Goal: Navigation & Orientation: Find specific page/section

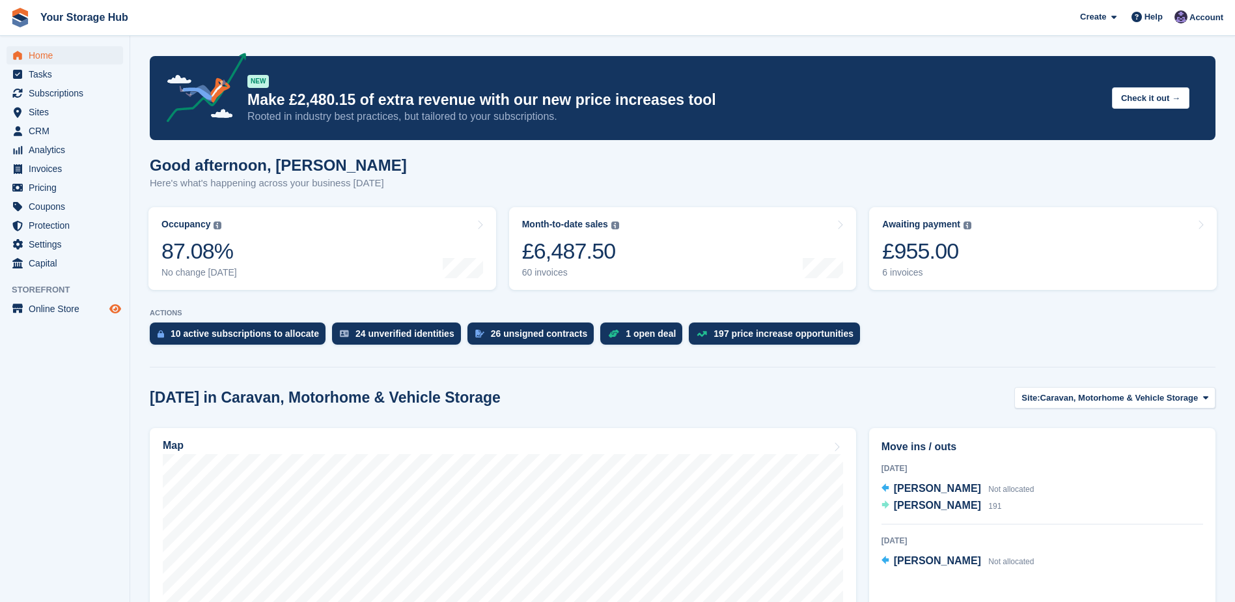
click at [120, 309] on icon "Preview store" at bounding box center [115, 308] width 12 height 10
click at [45, 63] on span "Home" at bounding box center [68, 55] width 78 height 18
click at [63, 89] on span "Subscriptions" at bounding box center [68, 93] width 78 height 18
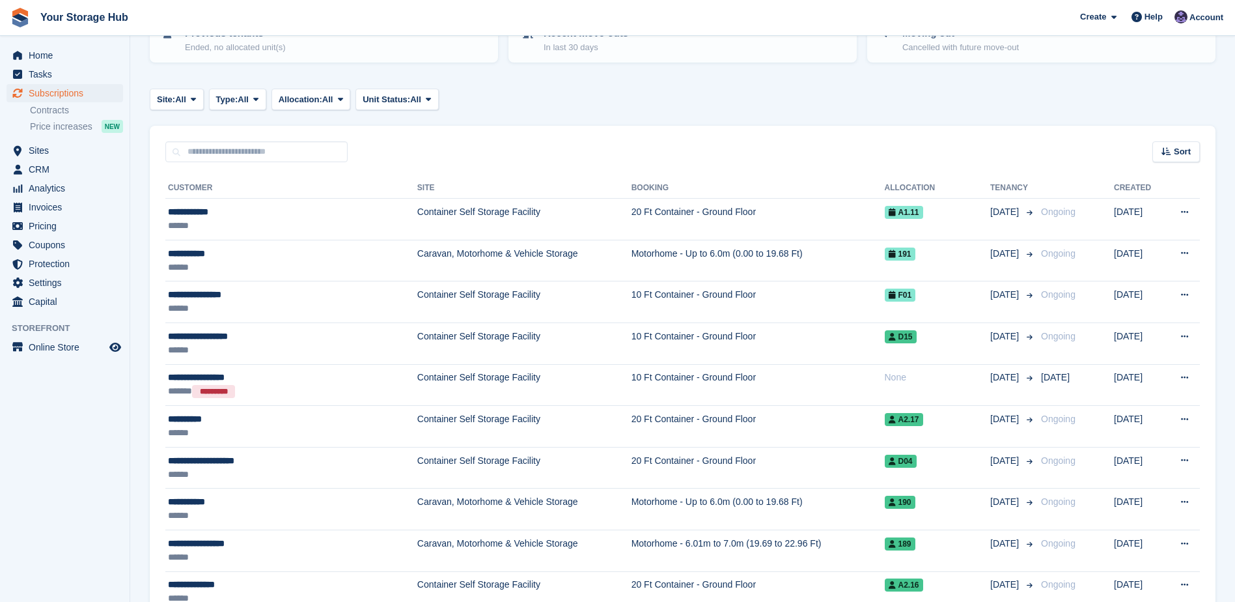
scroll to position [195, 0]
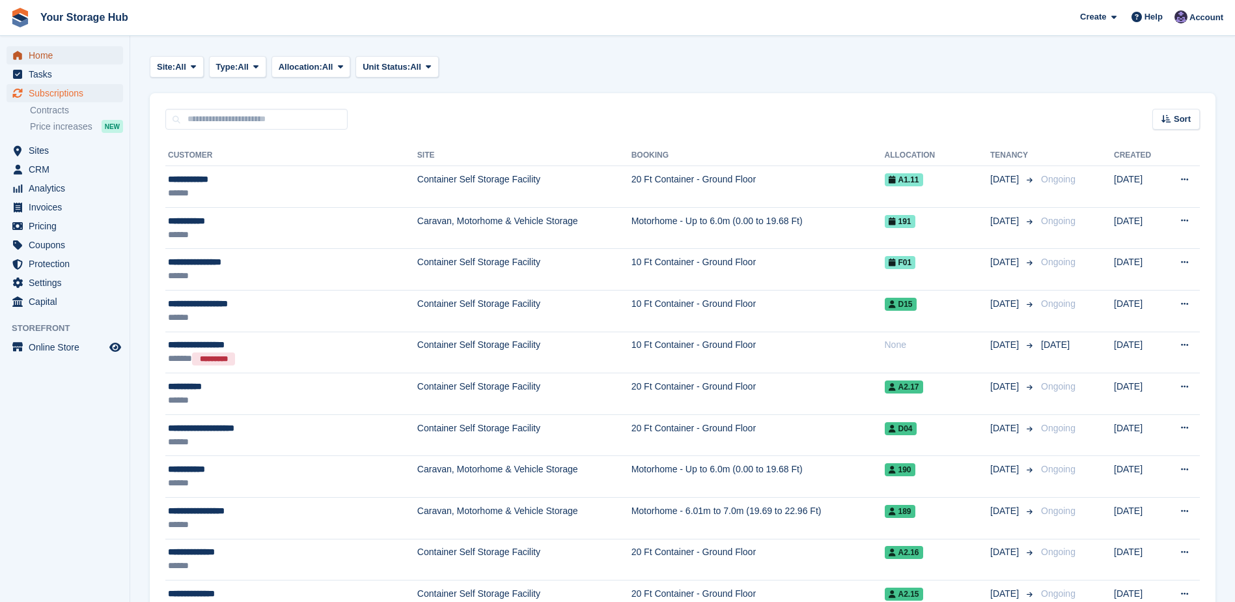
click at [62, 57] on span "Home" at bounding box center [68, 55] width 78 height 18
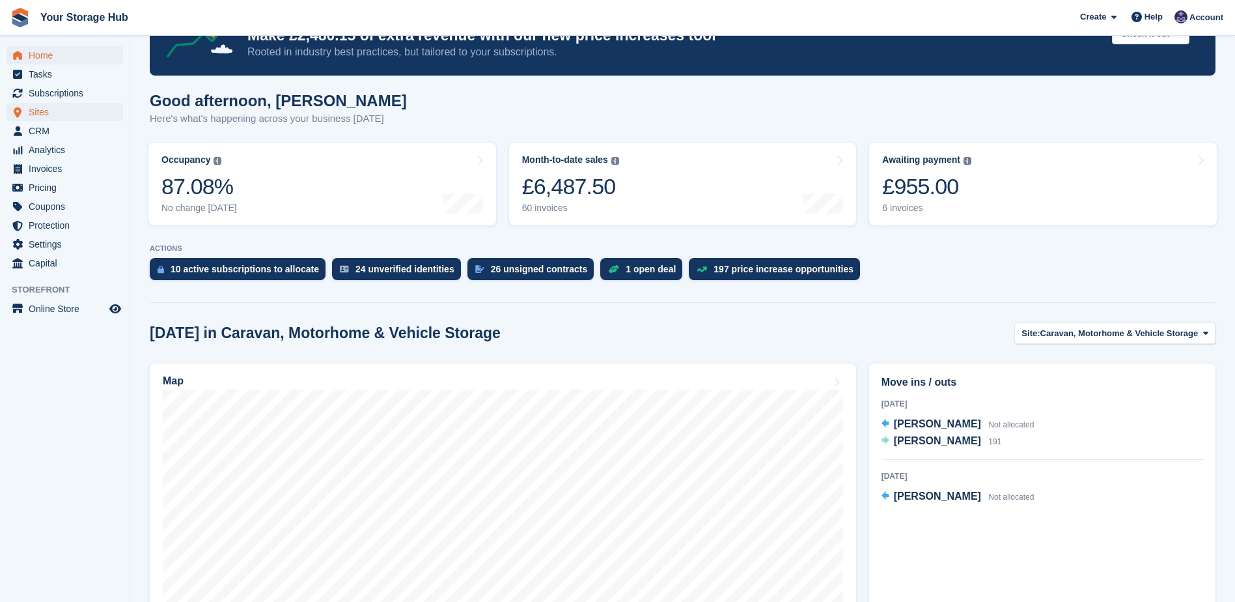
scroll to position [130, 0]
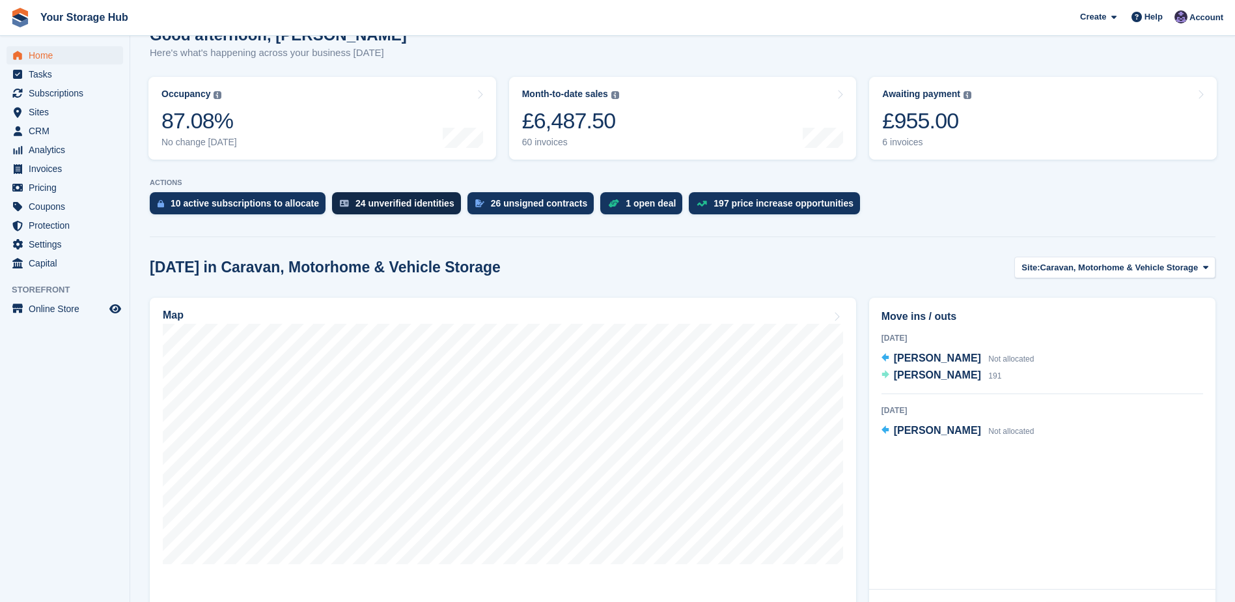
click at [419, 206] on div "24 unverified identities" at bounding box center [405, 203] width 99 height 10
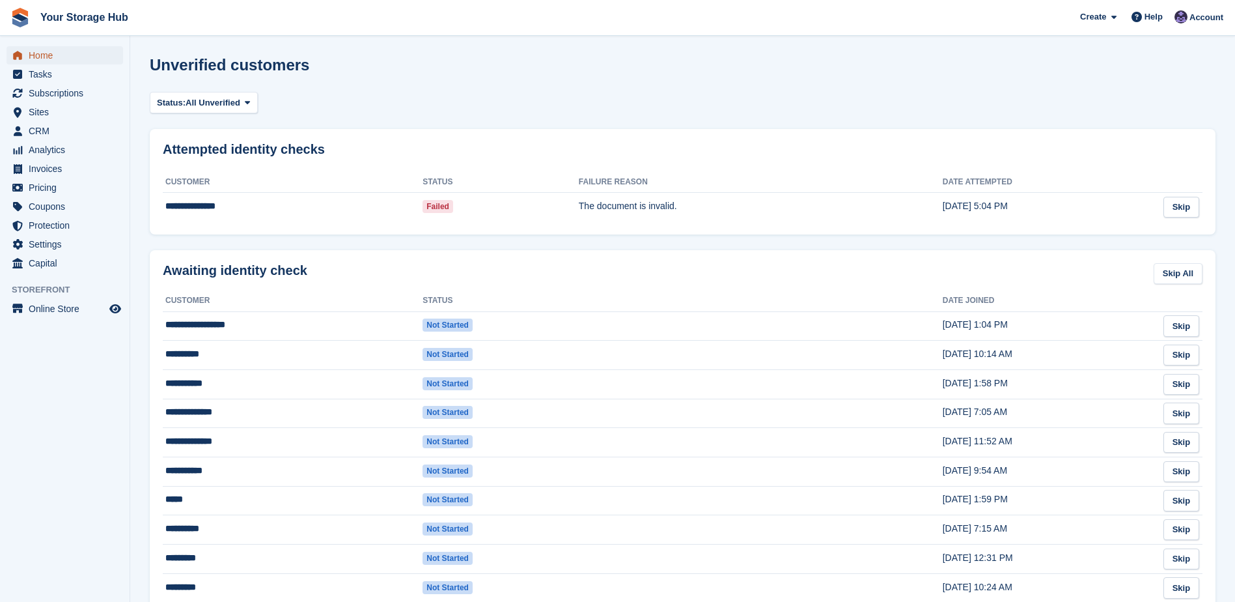
click at [48, 56] on span "Home" at bounding box center [68, 55] width 78 height 18
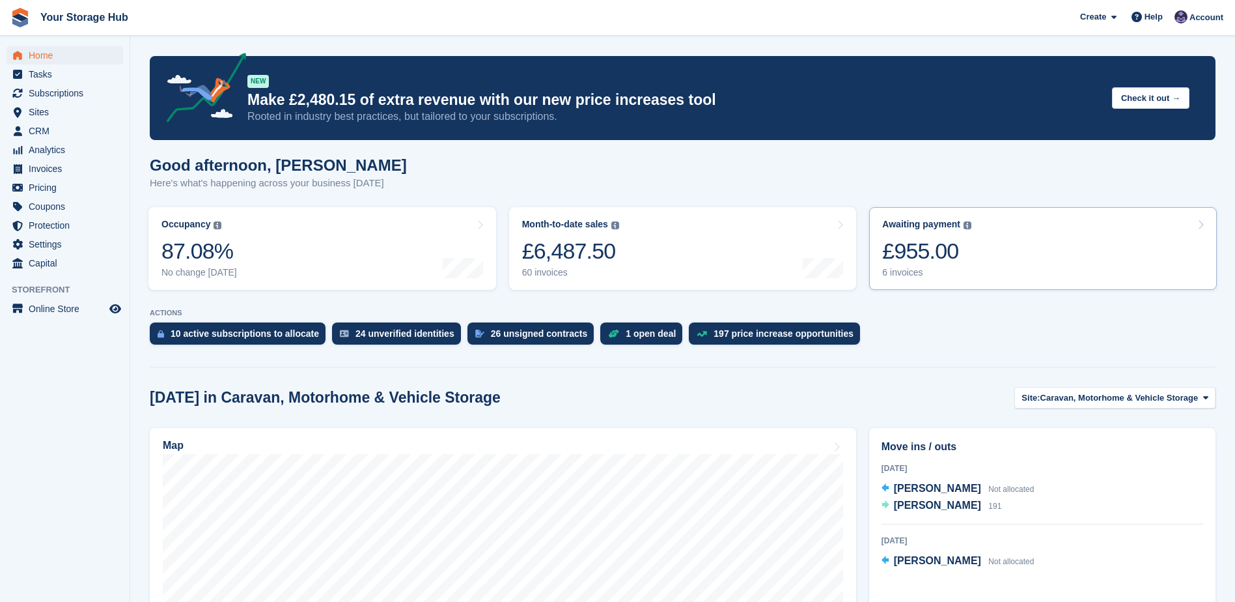
click at [915, 271] on div "6 invoices" at bounding box center [926, 272] width 89 height 11
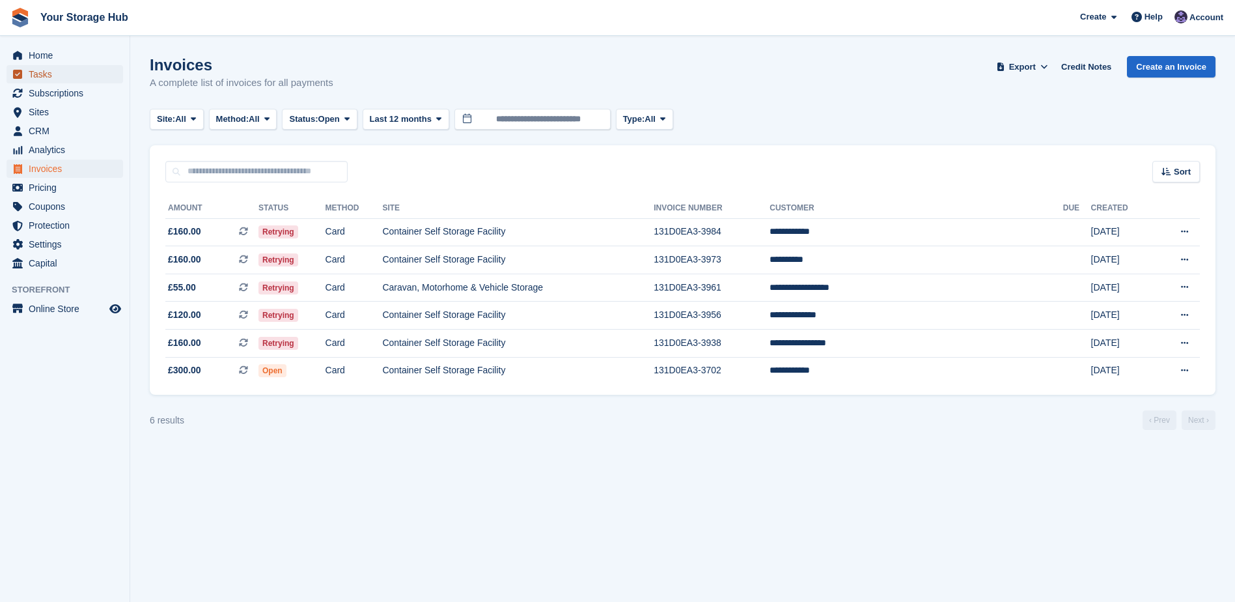
click at [56, 66] on span "Tasks" at bounding box center [68, 74] width 78 height 18
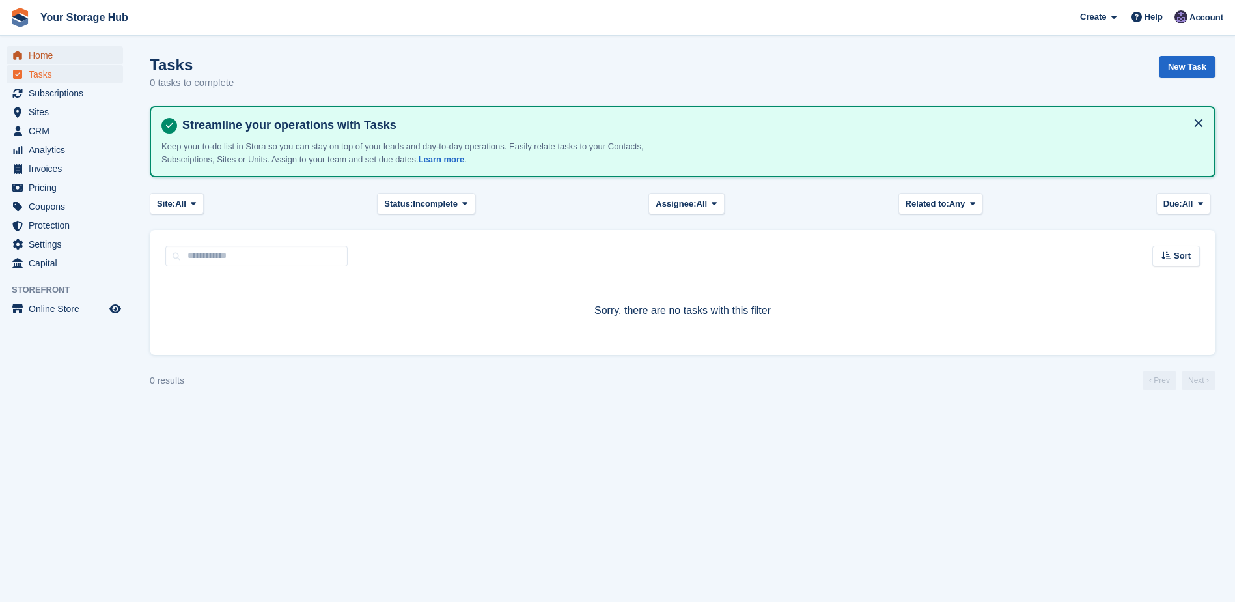
click at [57, 57] on span "Home" at bounding box center [68, 55] width 78 height 18
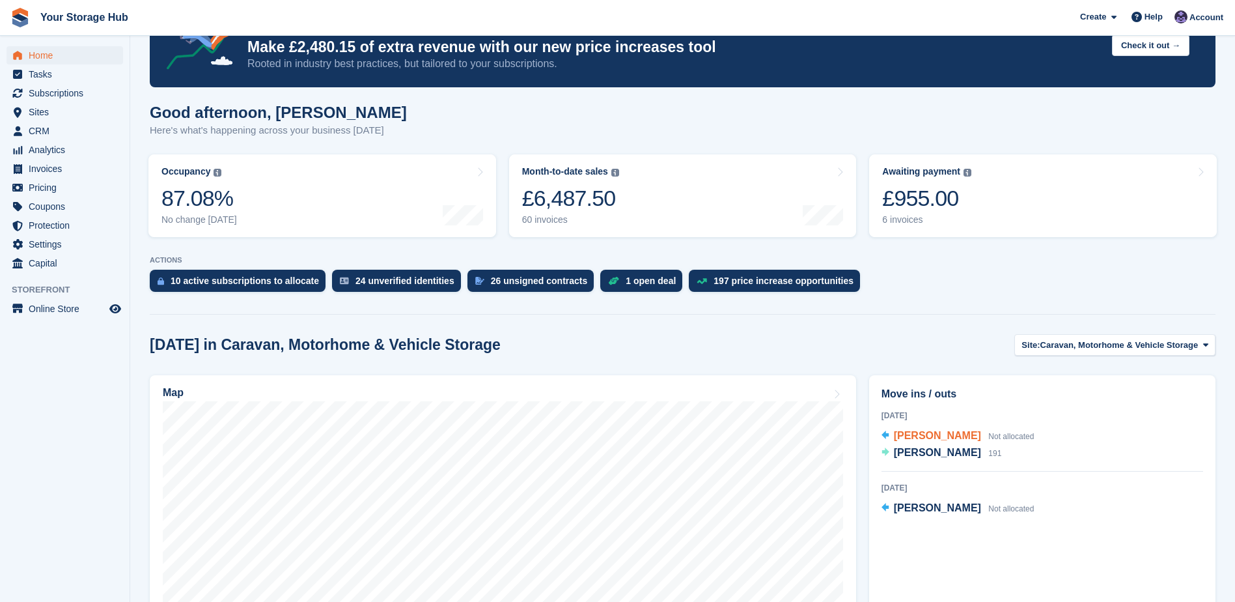
scroll to position [195, 0]
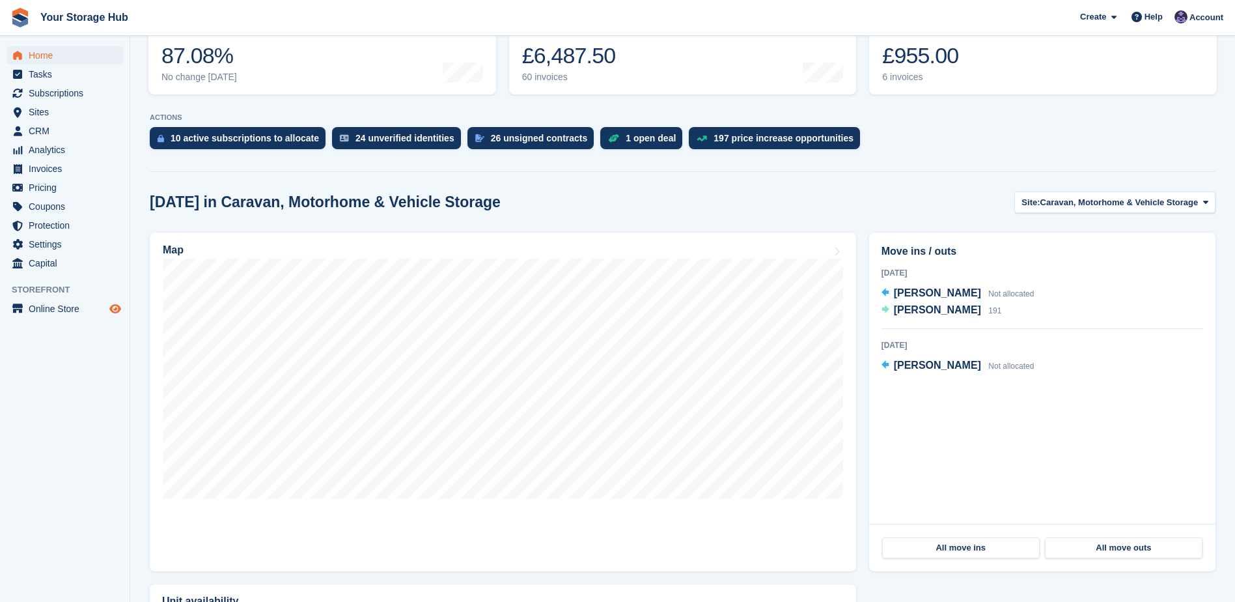
click at [118, 307] on icon "Preview store" at bounding box center [115, 308] width 12 height 10
click at [53, 63] on span "Home" at bounding box center [68, 55] width 78 height 18
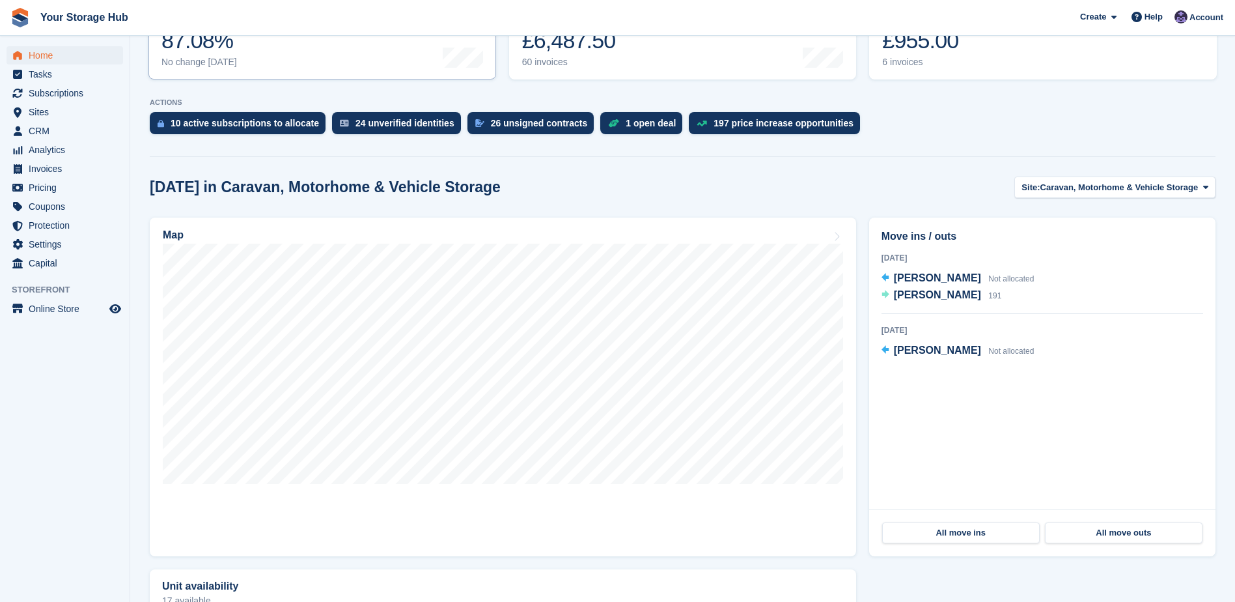
scroll to position [260, 0]
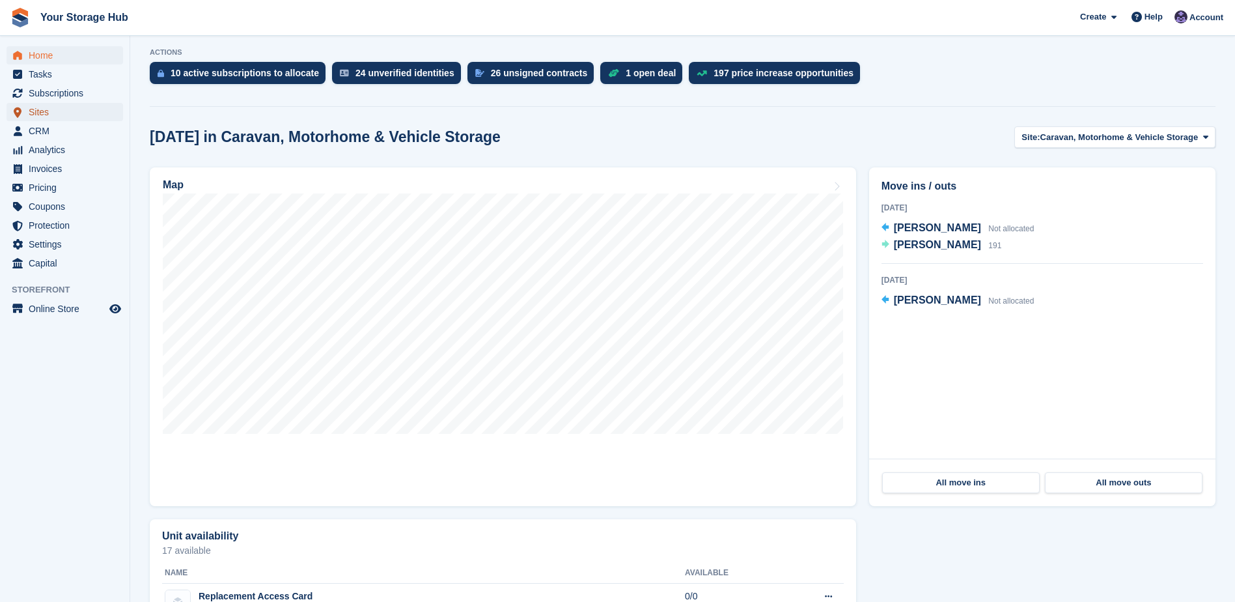
click at [36, 113] on span "Sites" at bounding box center [68, 112] width 78 height 18
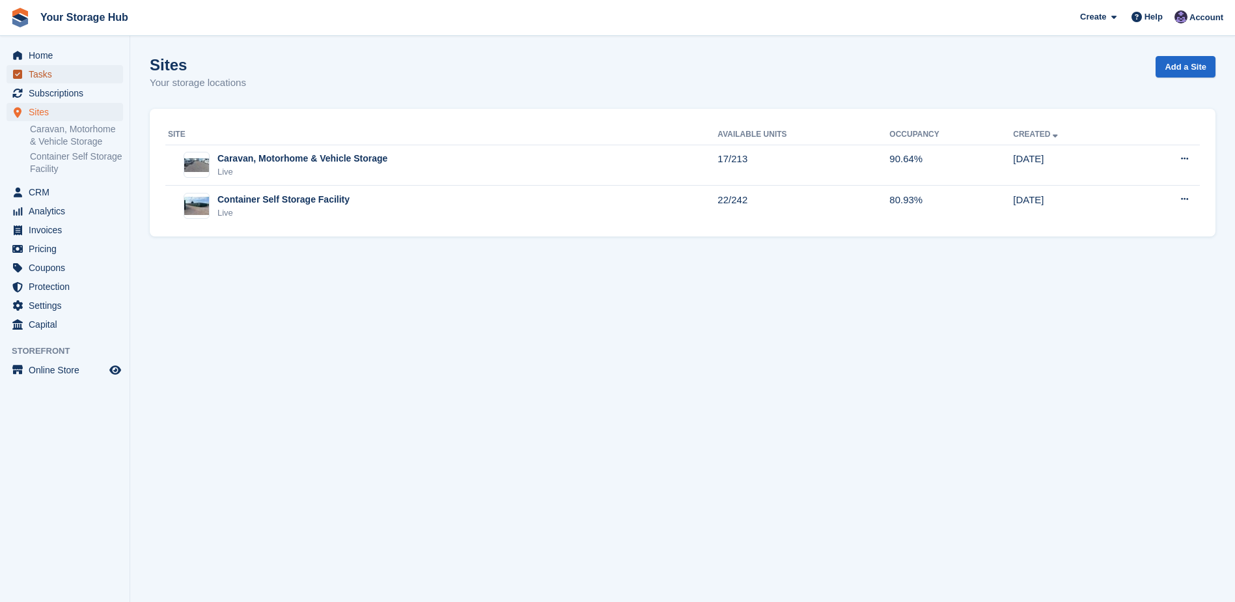
click at [59, 67] on span "Tasks" at bounding box center [68, 74] width 78 height 18
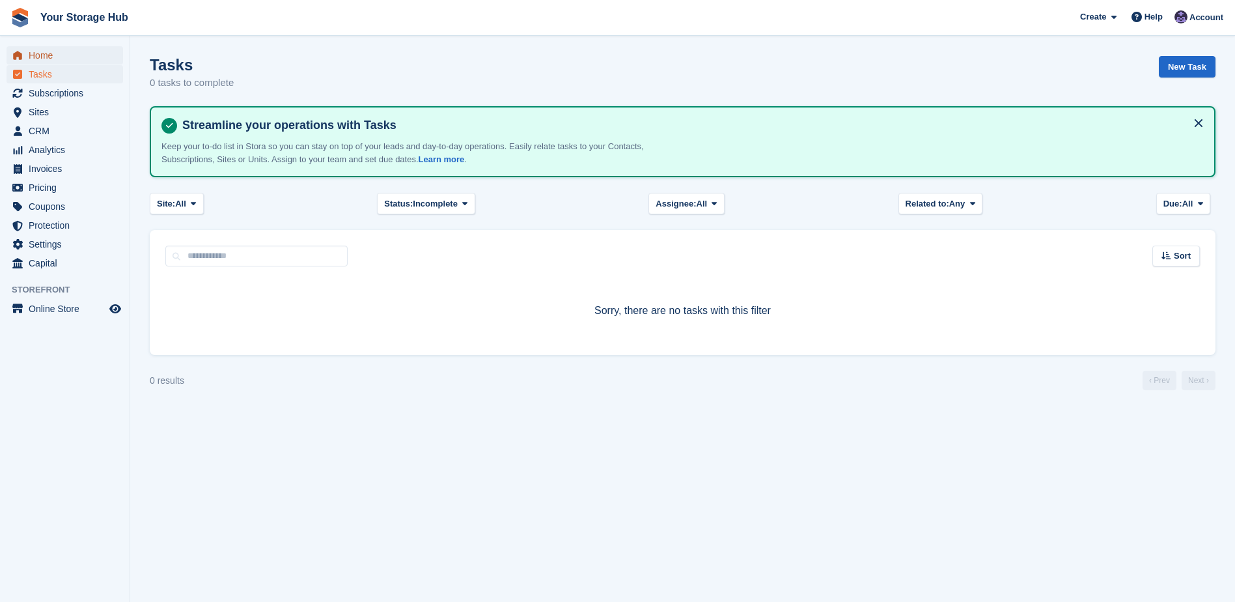
click at [54, 57] on span "Home" at bounding box center [68, 55] width 78 height 18
